Goal: Entertainment & Leisure: Consume media (video, audio)

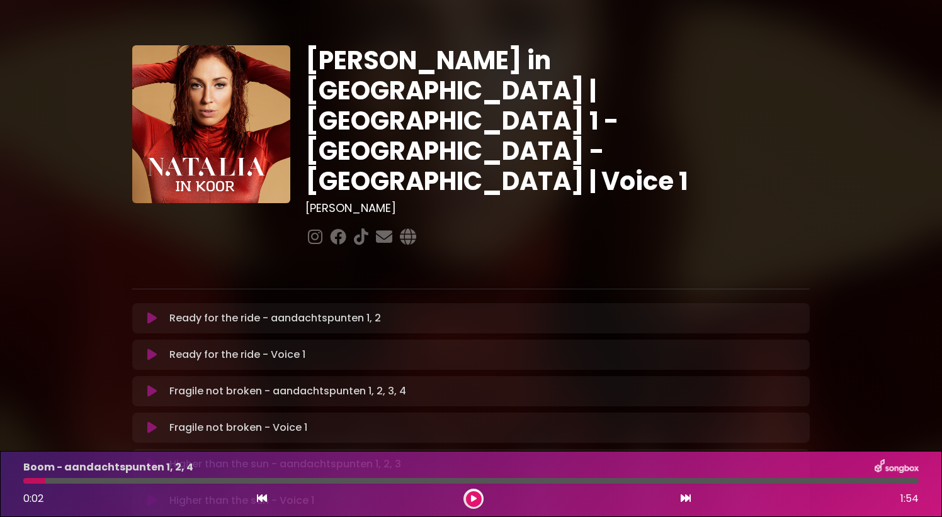
scroll to position [314, 0]
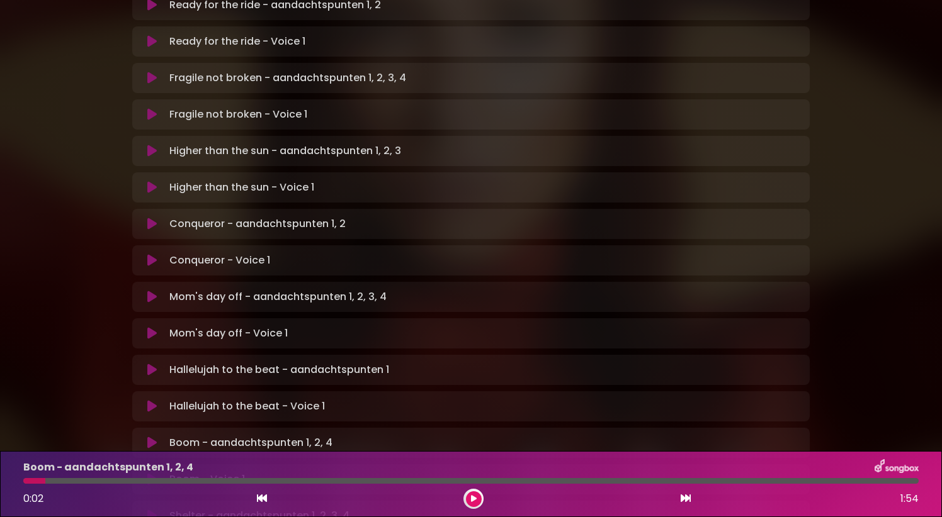
click at [258, 497] on icon at bounding box center [262, 499] width 10 height 10
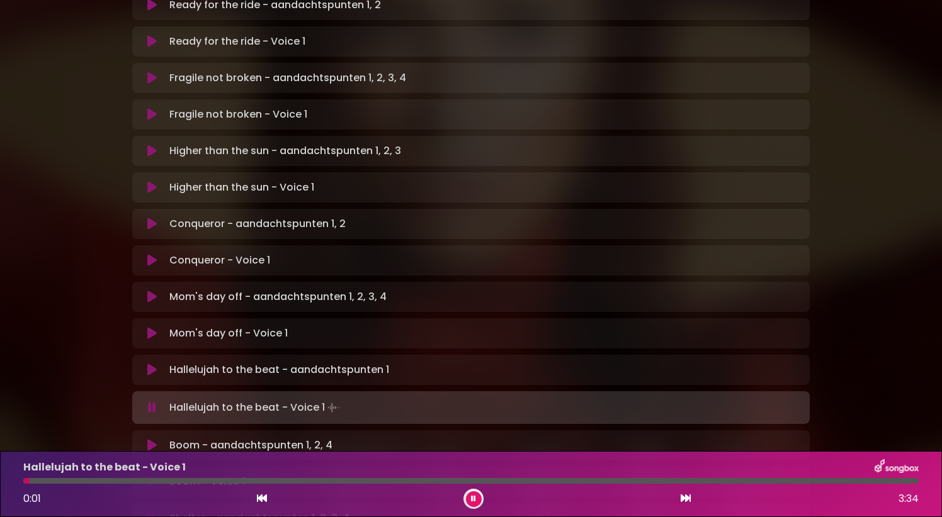
click at [686, 500] on icon at bounding box center [686, 499] width 10 height 10
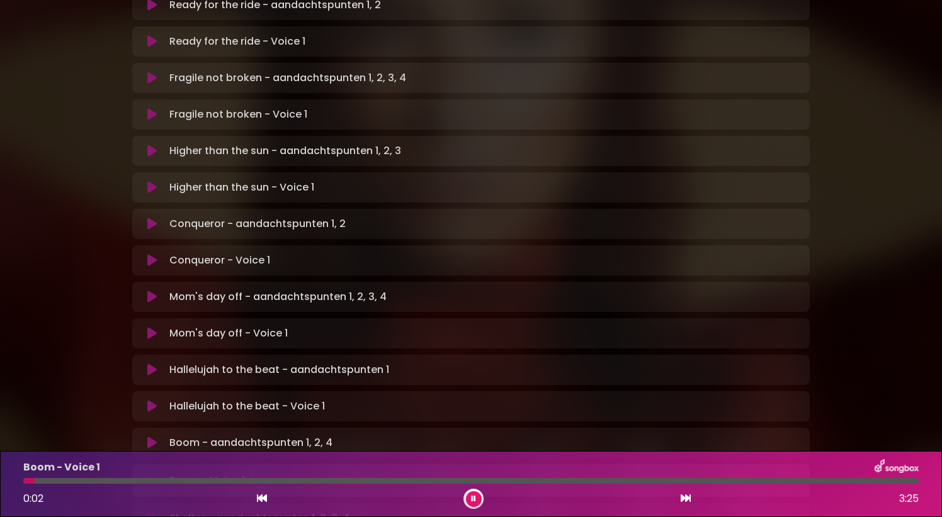
click at [274, 502] on div "0:02 3:25" at bounding box center [471, 499] width 910 height 20
click at [263, 501] on icon at bounding box center [262, 499] width 10 height 10
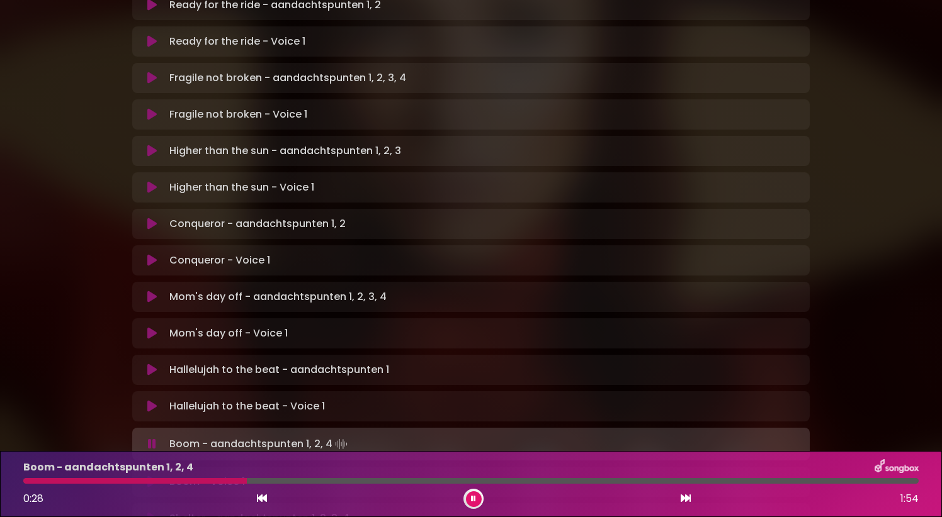
click at [473, 500] on icon at bounding box center [473, 499] width 5 height 8
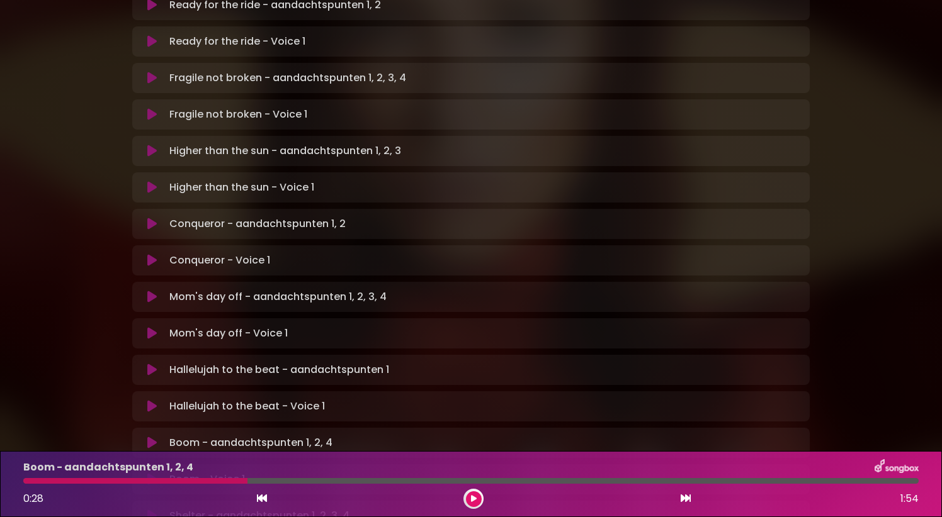
click at [264, 501] on icon at bounding box center [262, 499] width 10 height 10
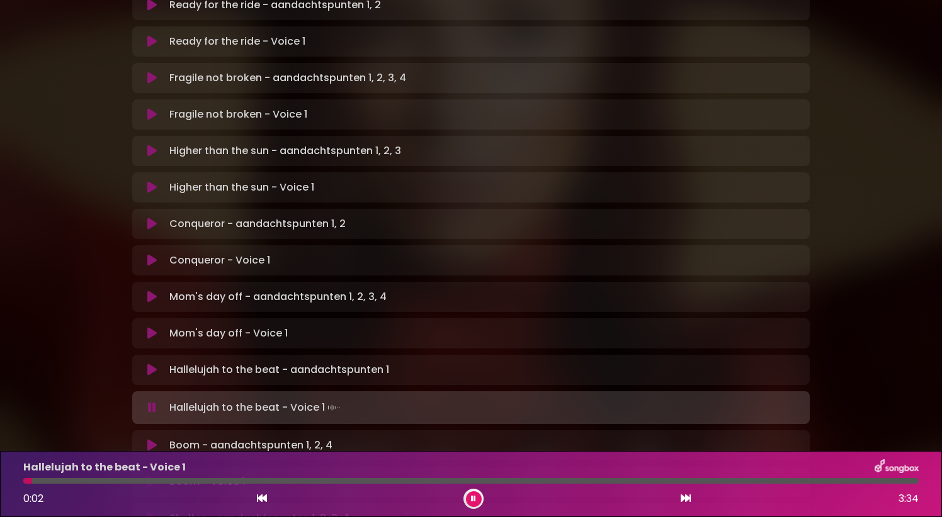
click at [684, 501] on icon at bounding box center [686, 499] width 10 height 10
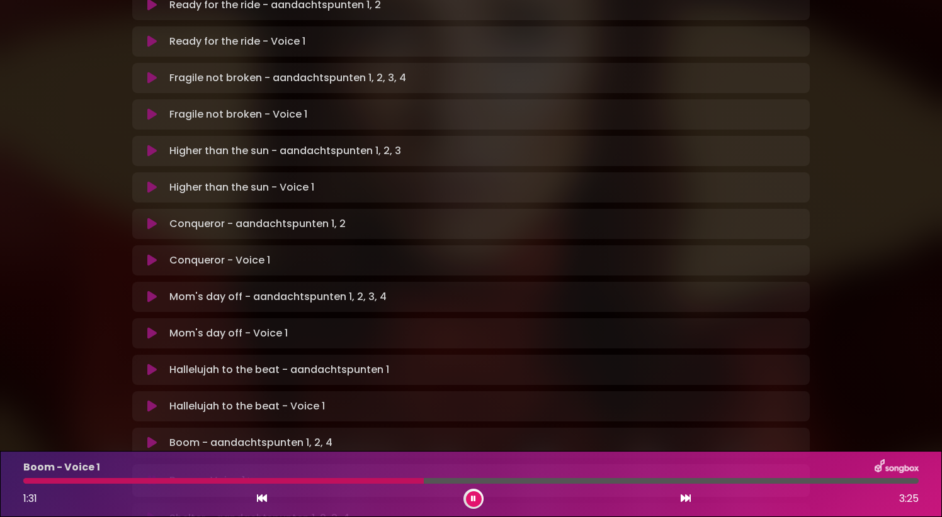
click at [392, 484] on div "Boom - Voice 1 1:31 3:25" at bounding box center [471, 485] width 910 height 50
drag, startPoint x: 426, startPoint y: 483, endPoint x: 402, endPoint y: 481, distance: 24.6
click at [402, 481] on div at bounding box center [470, 481] width 895 height 6
drag, startPoint x: 402, startPoint y: 481, endPoint x: 376, endPoint y: 483, distance: 25.9
click at [376, 483] on div at bounding box center [470, 481] width 895 height 6
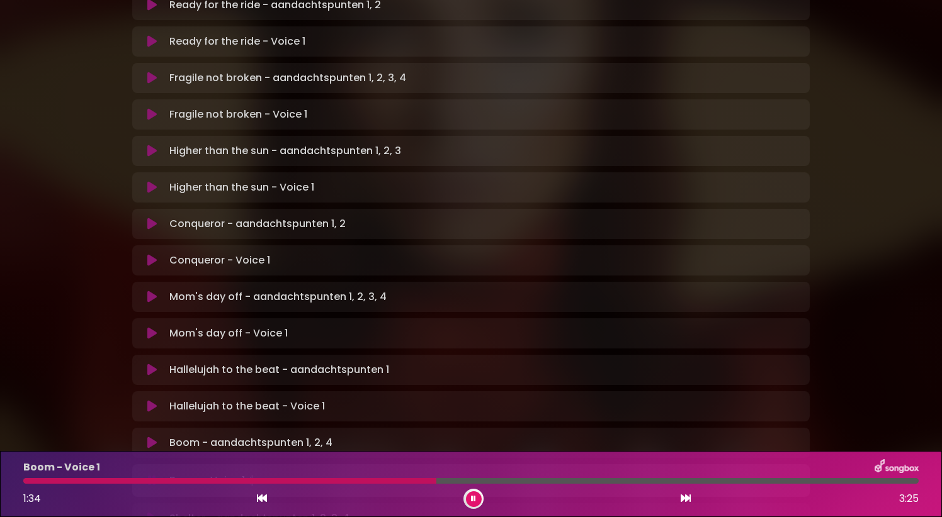
click at [370, 482] on div at bounding box center [229, 481] width 413 height 6
click at [348, 481] on div at bounding box center [198, 481] width 351 height 6
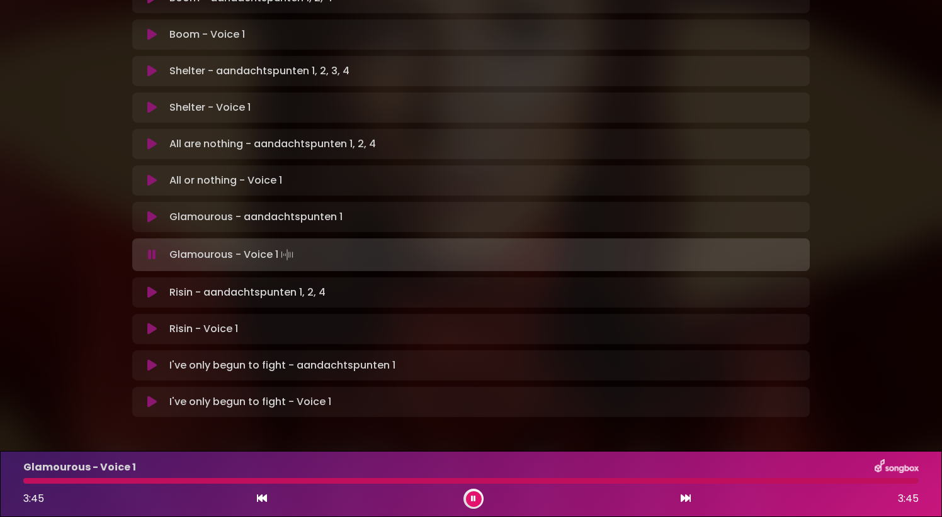
scroll to position [756, 0]
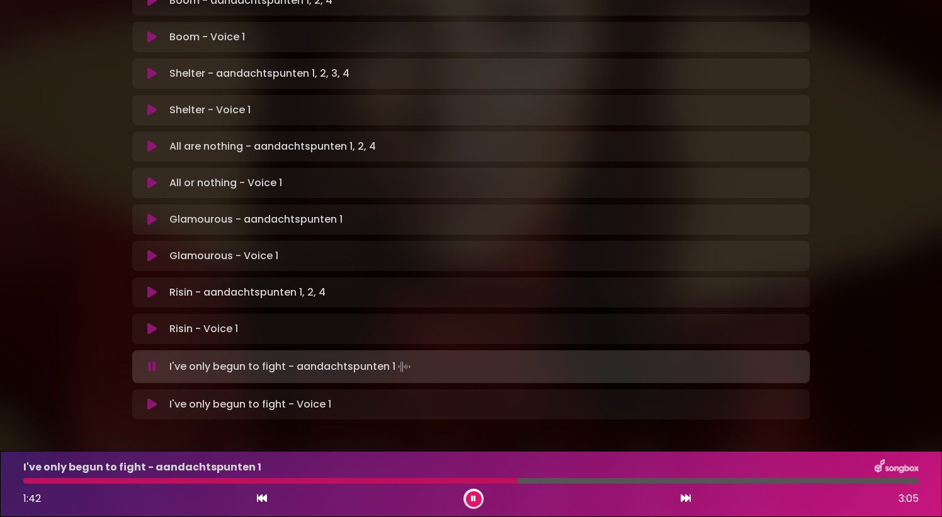
click at [263, 499] on icon at bounding box center [262, 499] width 10 height 10
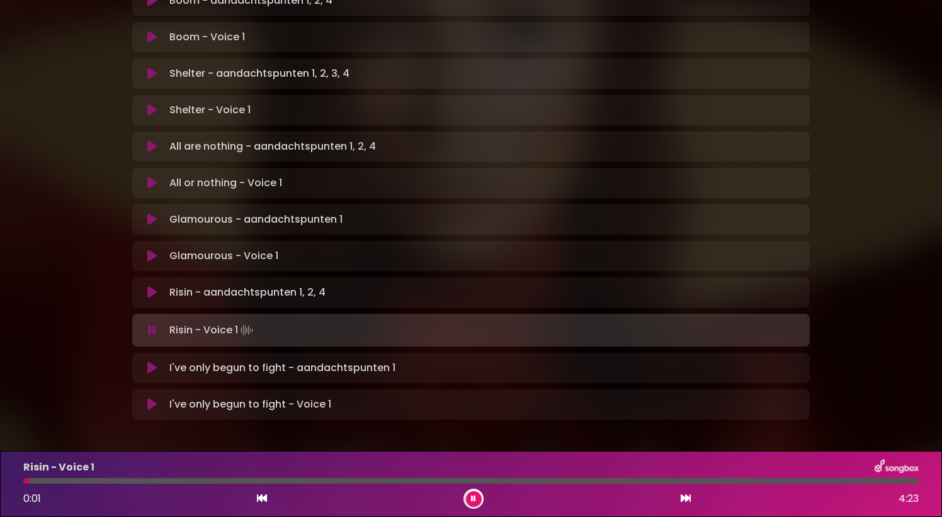
click at [684, 499] on icon at bounding box center [686, 499] width 10 height 10
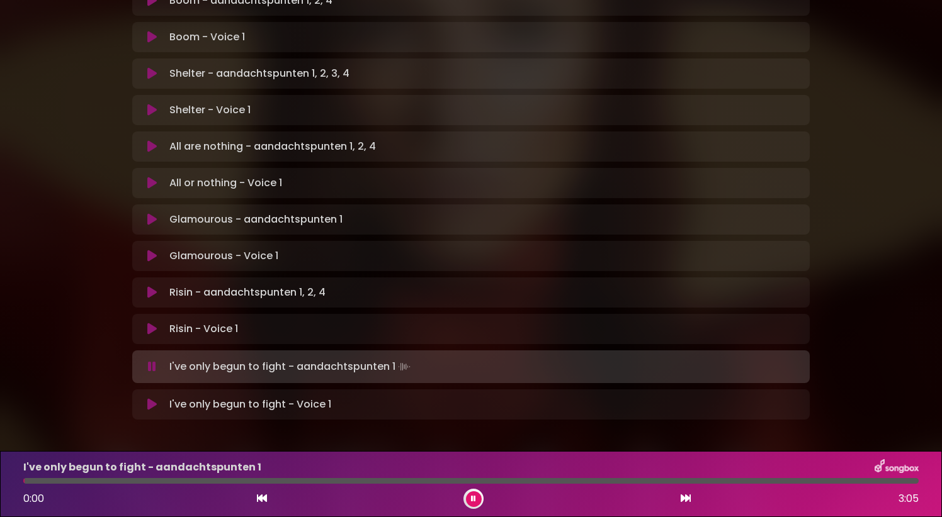
click at [471, 499] on icon at bounding box center [473, 499] width 5 height 8
